Goal: Transaction & Acquisition: Purchase product/service

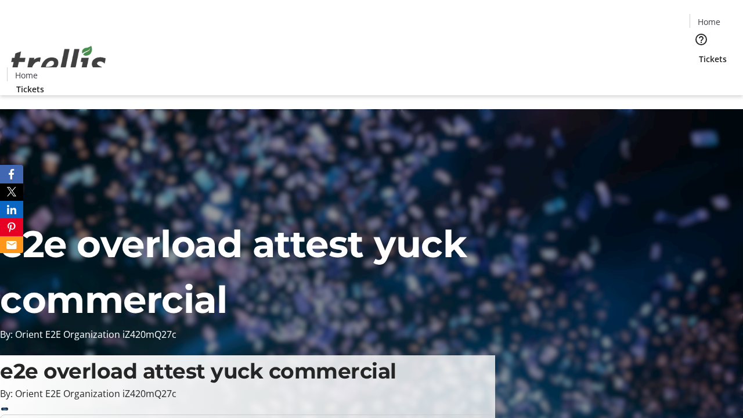
click at [699, 53] on span "Tickets" at bounding box center [713, 59] width 28 height 12
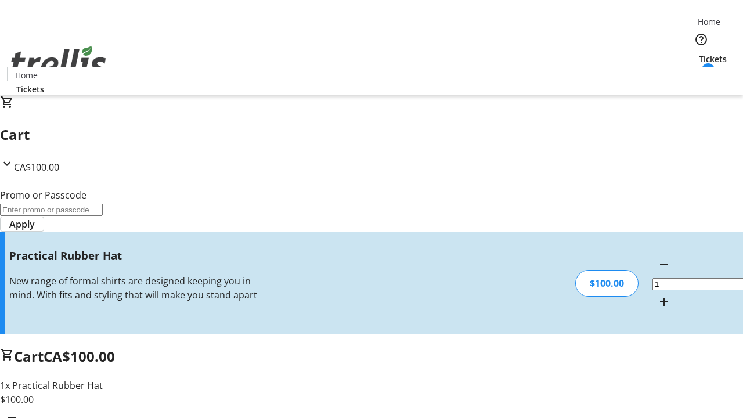
type input "FREE"
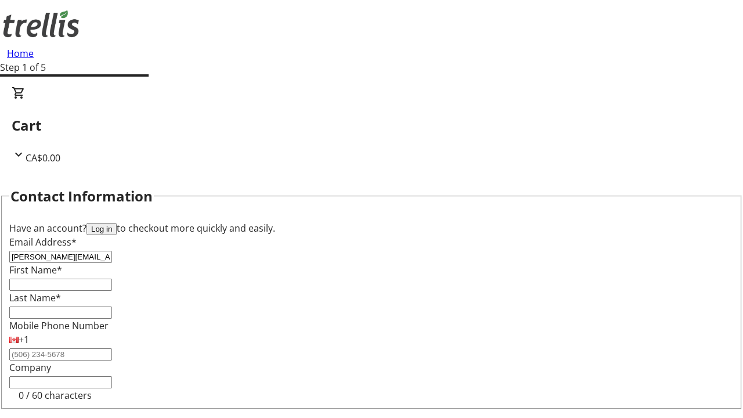
type input "[PERSON_NAME][EMAIL_ADDRESS][DOMAIN_NAME]"
type input "[PERSON_NAME]"
